Goal: Book appointment/travel/reservation

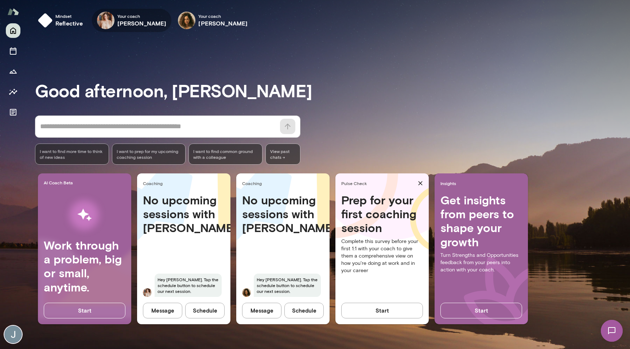
click at [125, 16] on span "Your coach" at bounding box center [141, 16] width 49 height 6
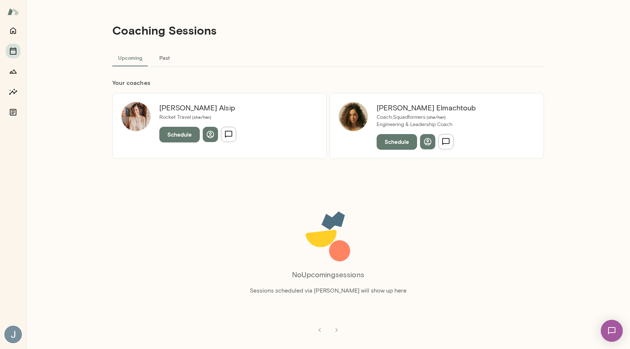
click at [162, 55] on button "Past" at bounding box center [164, 57] width 33 height 17
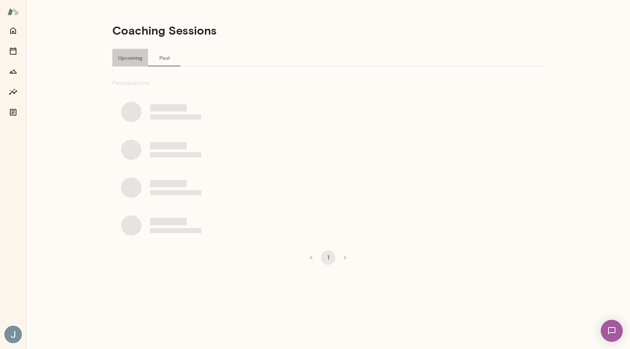
click at [132, 56] on button "Upcoming" at bounding box center [130, 57] width 36 height 17
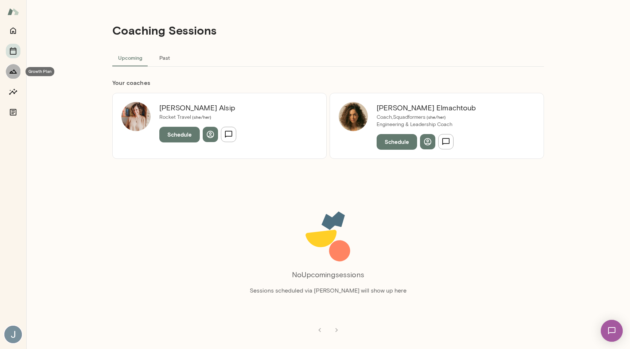
click at [11, 70] on icon "Growth Plan" at bounding box center [13, 71] width 9 height 9
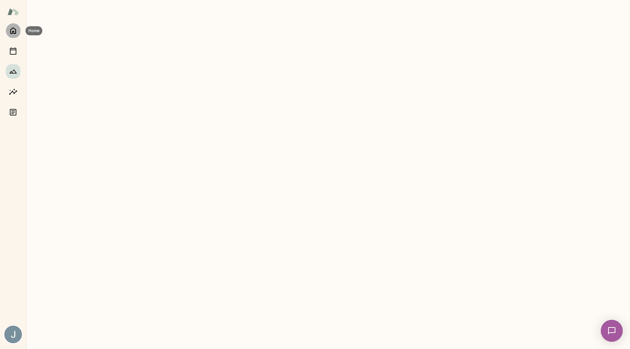
click at [15, 32] on icon "Home" at bounding box center [13, 30] width 9 height 9
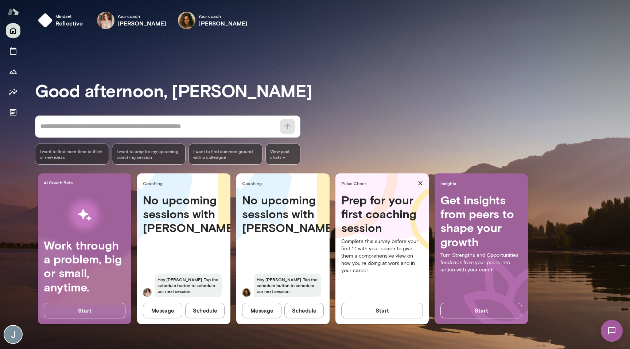
click at [178, 310] on button "Message" at bounding box center [162, 310] width 39 height 15
click at [178, 310] on div "Message Schedule" at bounding box center [183, 313] width 93 height 21
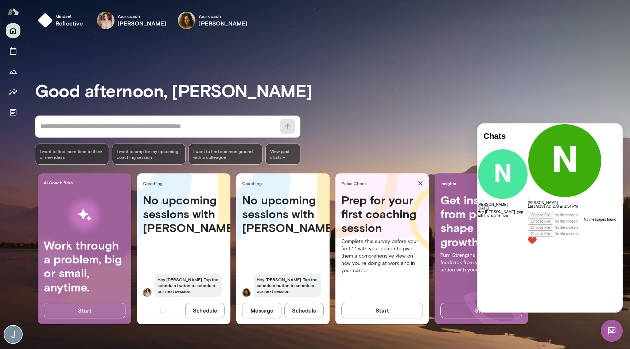
click at [583, 84] on h3 "Good afternoon, [PERSON_NAME]" at bounding box center [332, 90] width 595 height 20
click at [200, 316] on button "Schedule" at bounding box center [204, 310] width 39 height 15
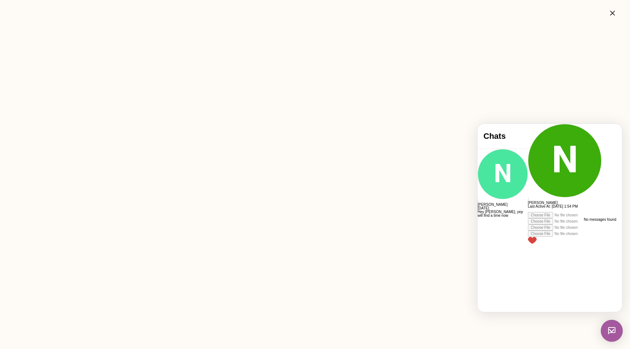
click at [611, 9] on icon "button" at bounding box center [612, 13] width 9 height 9
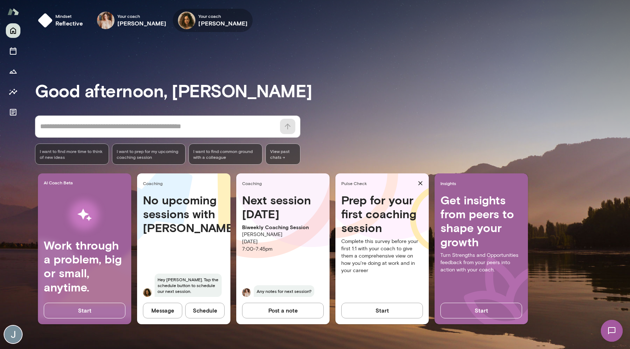
click at [0, 0] on icon "button" at bounding box center [0, 0] width 0 height 0
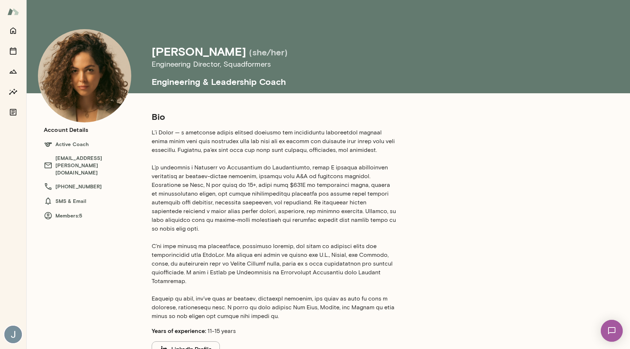
click at [474, 139] on div "Bio Years of experience: 11-15 years LinkedIn Profile Professional experience E…" at bounding box center [353, 305] width 432 height 388
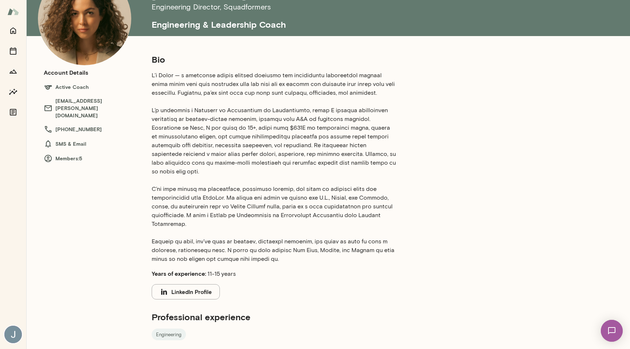
scroll to position [58, 0]
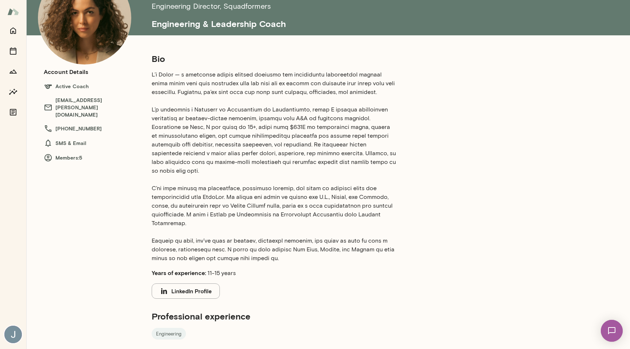
click at [474, 139] on div "Bio Years of experience: 11-15 years LinkedIn Profile Professional experience E…" at bounding box center [353, 247] width 432 height 388
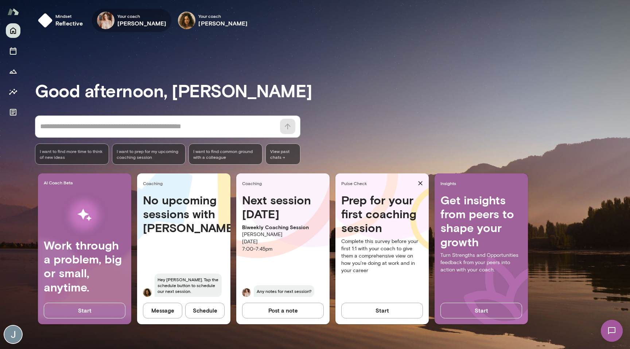
click at [130, 16] on span "Your coach" at bounding box center [141, 16] width 49 height 6
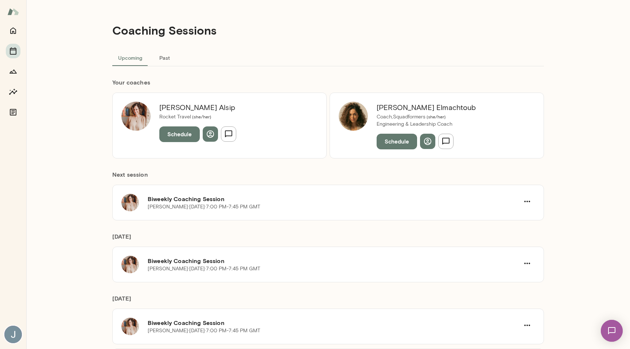
click at [158, 117] on div "[PERSON_NAME] Rocket Travel ( she/her ) Schedule" at bounding box center [198, 125] width 94 height 47
click at [208, 137] on icon "button" at bounding box center [210, 134] width 9 height 9
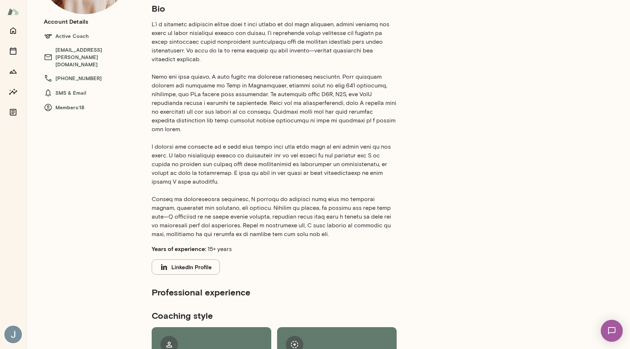
scroll to position [109, 0]
